Goal: Task Accomplishment & Management: Manage account settings

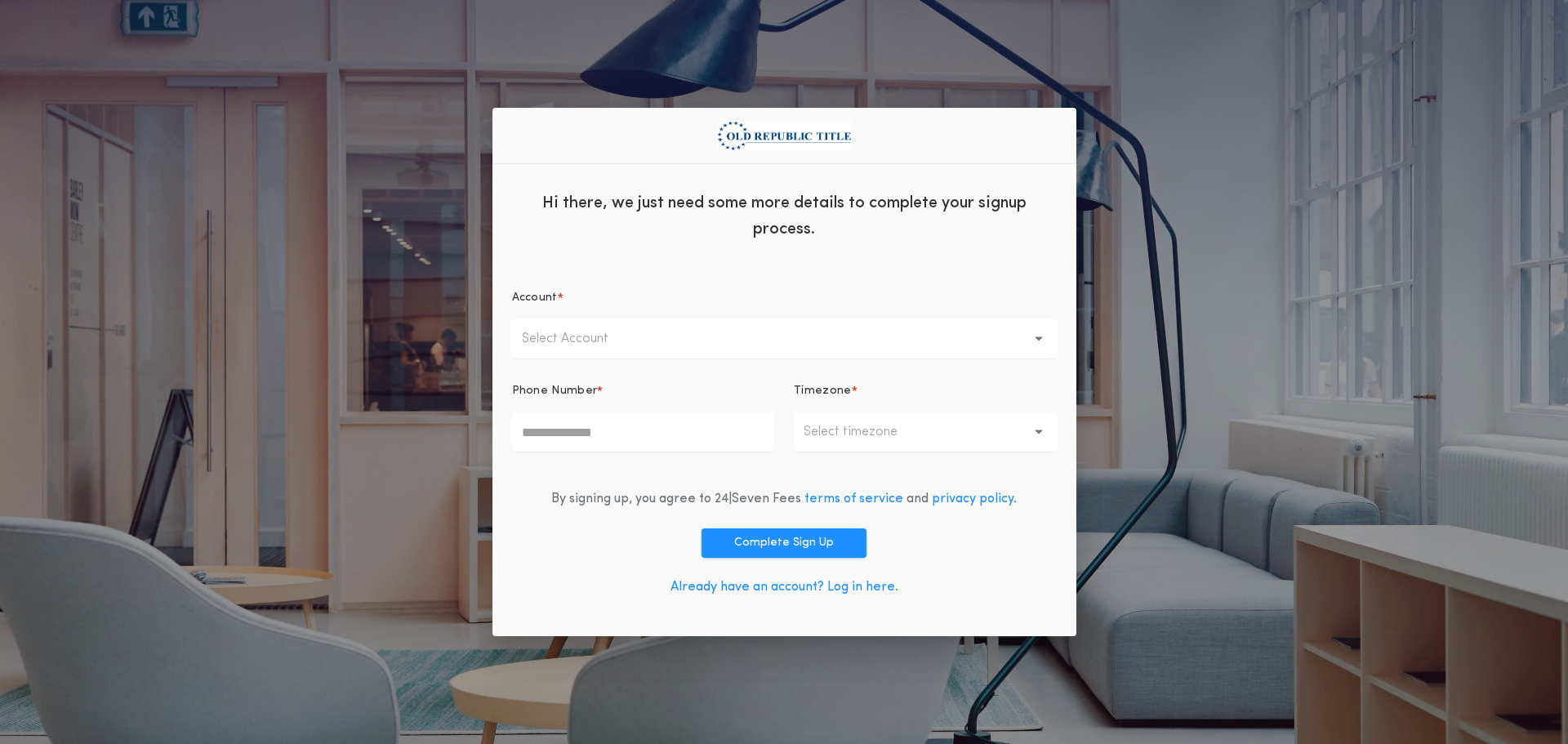
click at [754, 585] on link "Already have an account? Log in here." at bounding box center [784, 587] width 228 height 13
